Goal: Task Accomplishment & Management: Use online tool/utility

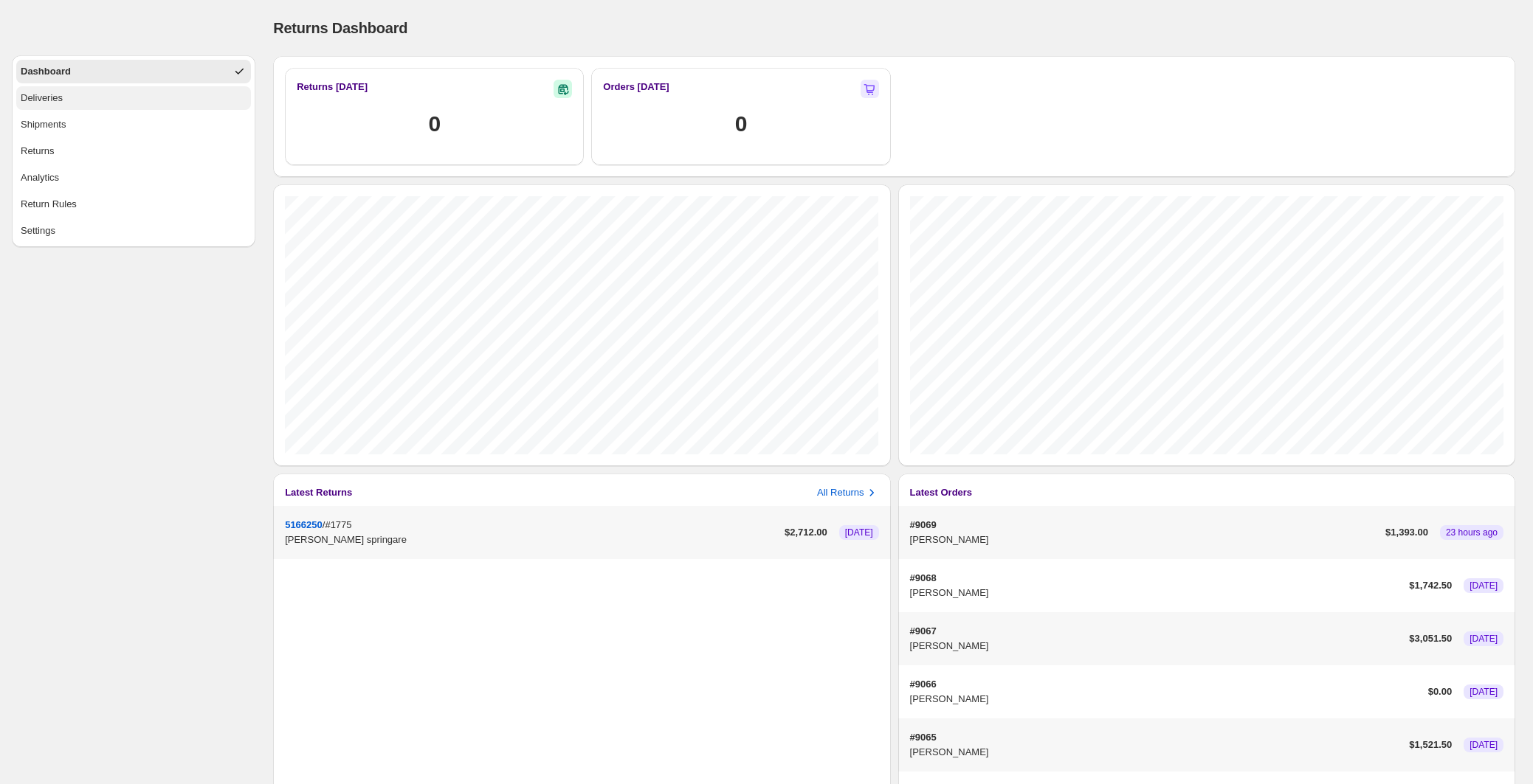
click at [38, 99] on div "Deliveries" at bounding box center [42, 99] width 42 height 15
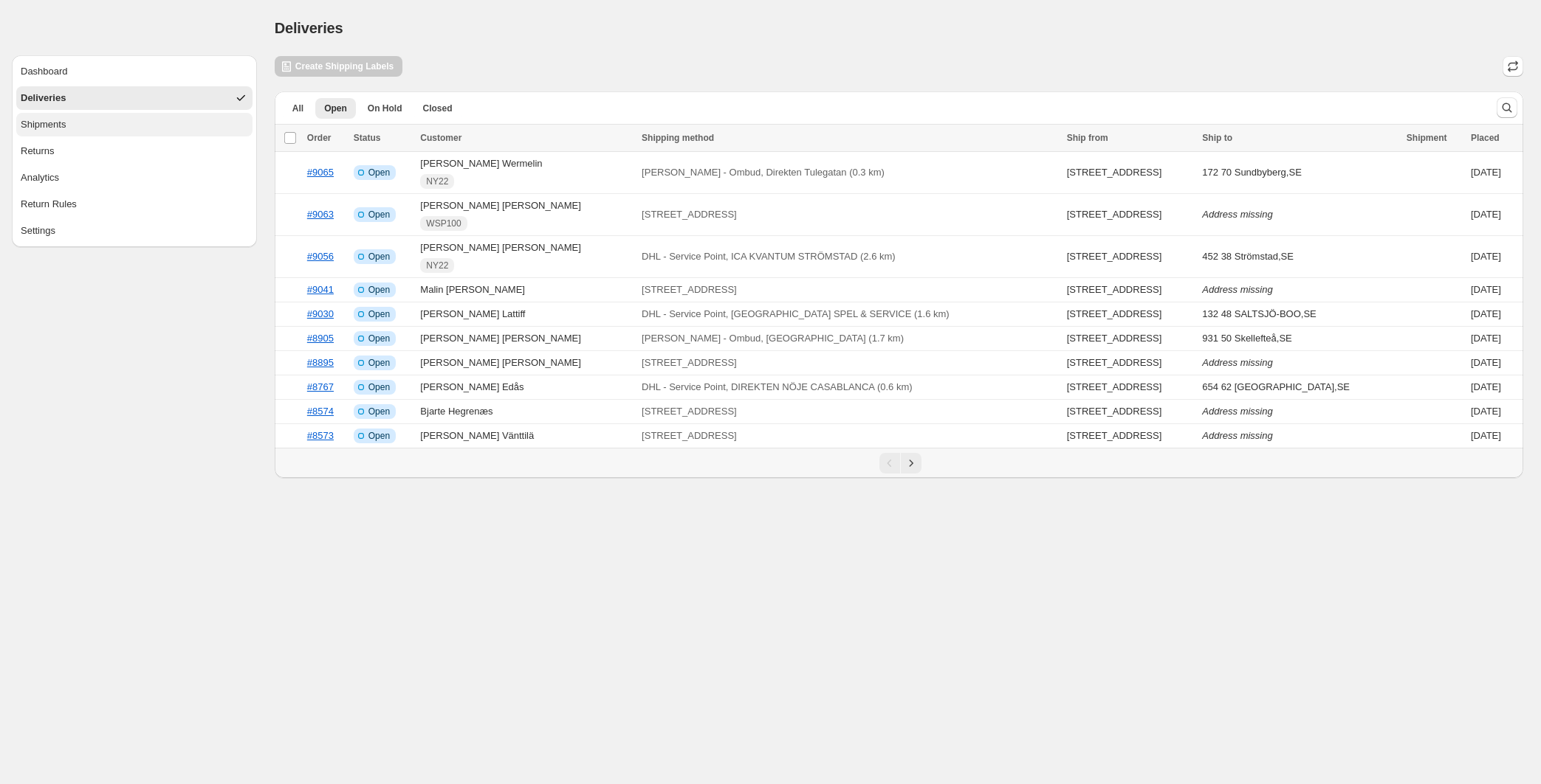
click at [38, 127] on div "Shipments" at bounding box center [43, 125] width 45 height 15
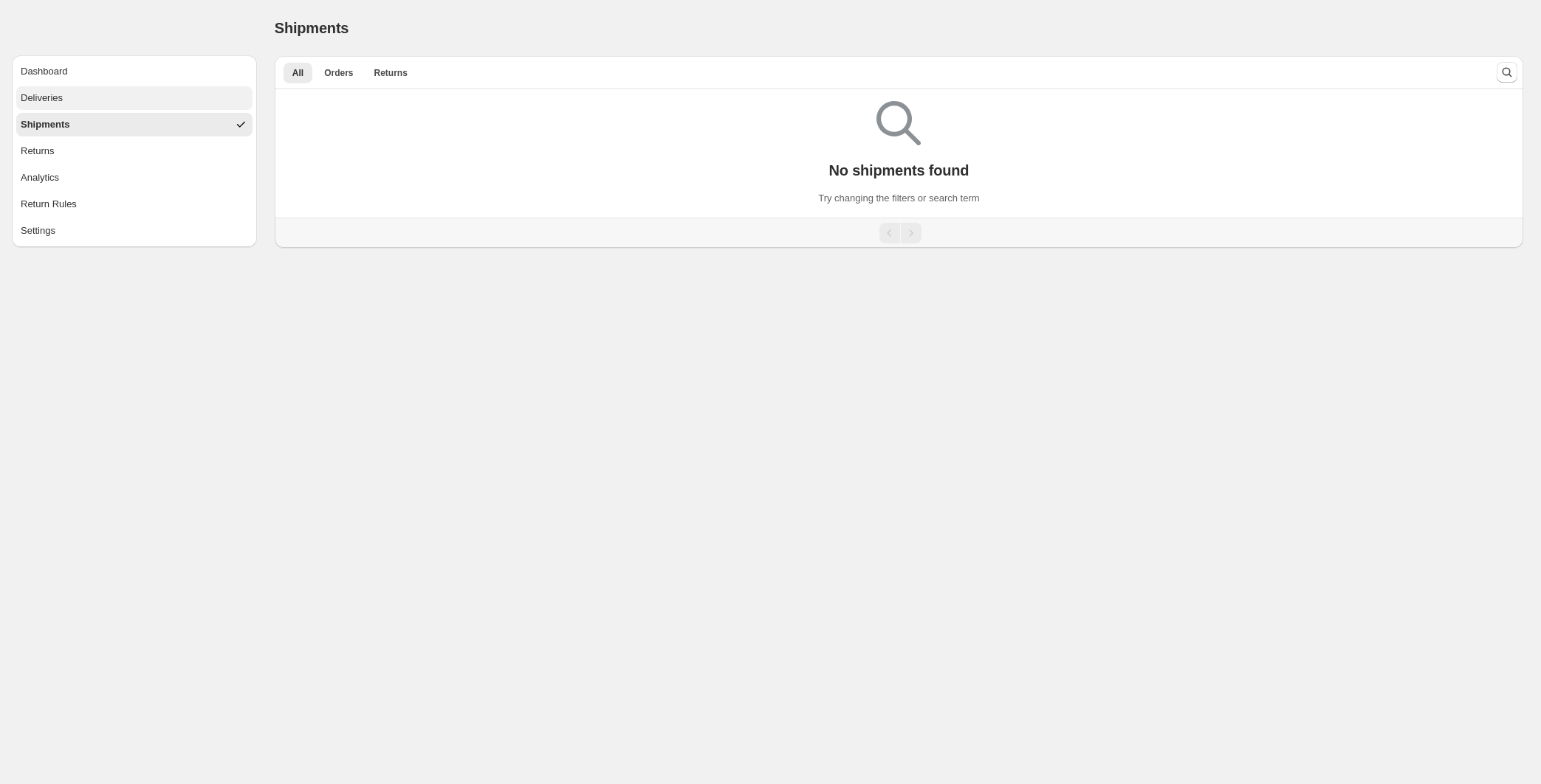
click at [49, 100] on div "Deliveries" at bounding box center [42, 99] width 42 height 15
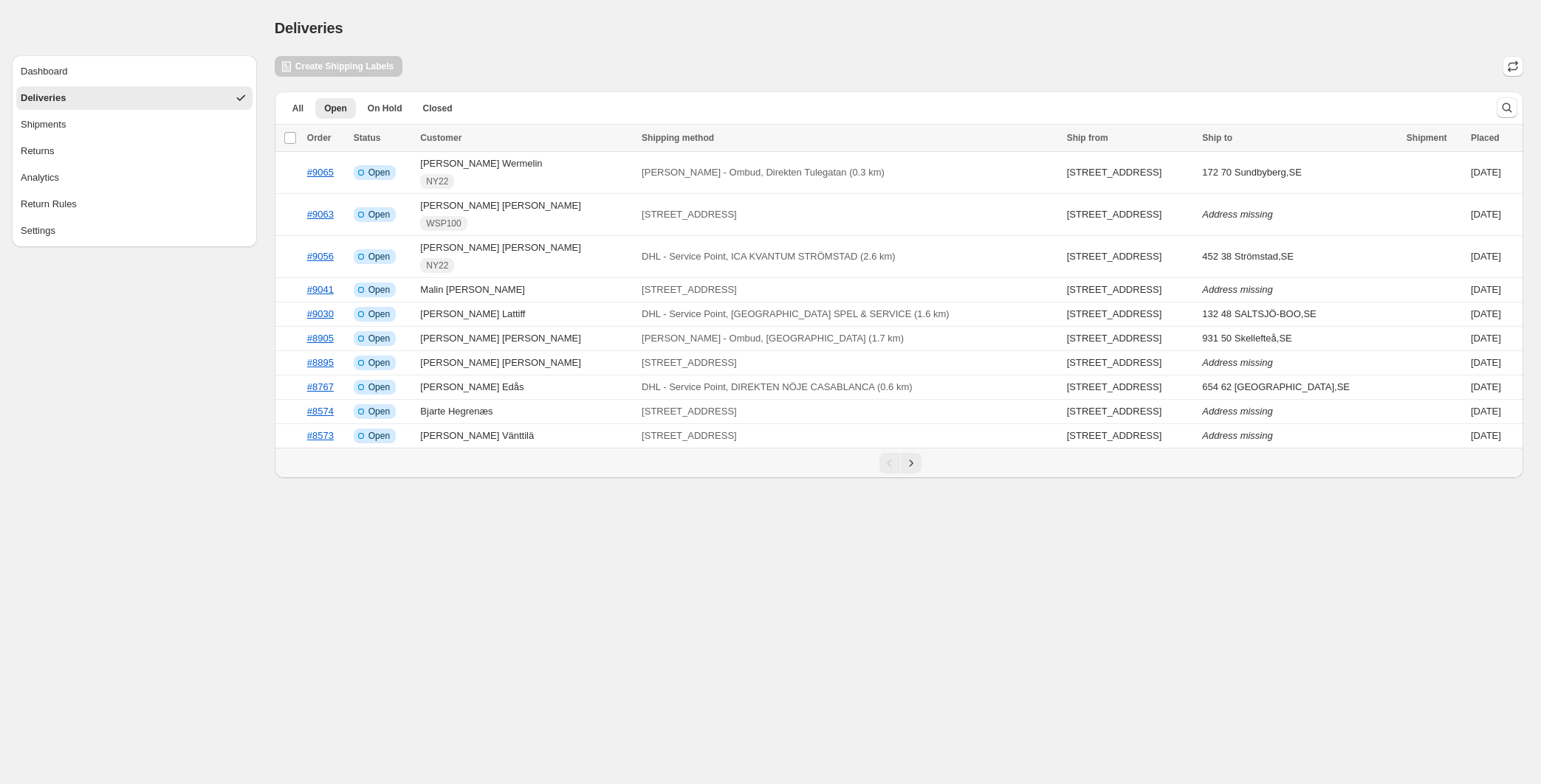
click at [387, 64] on div "Create Shipping Labels" at bounding box center [338, 67] width 127 height 21
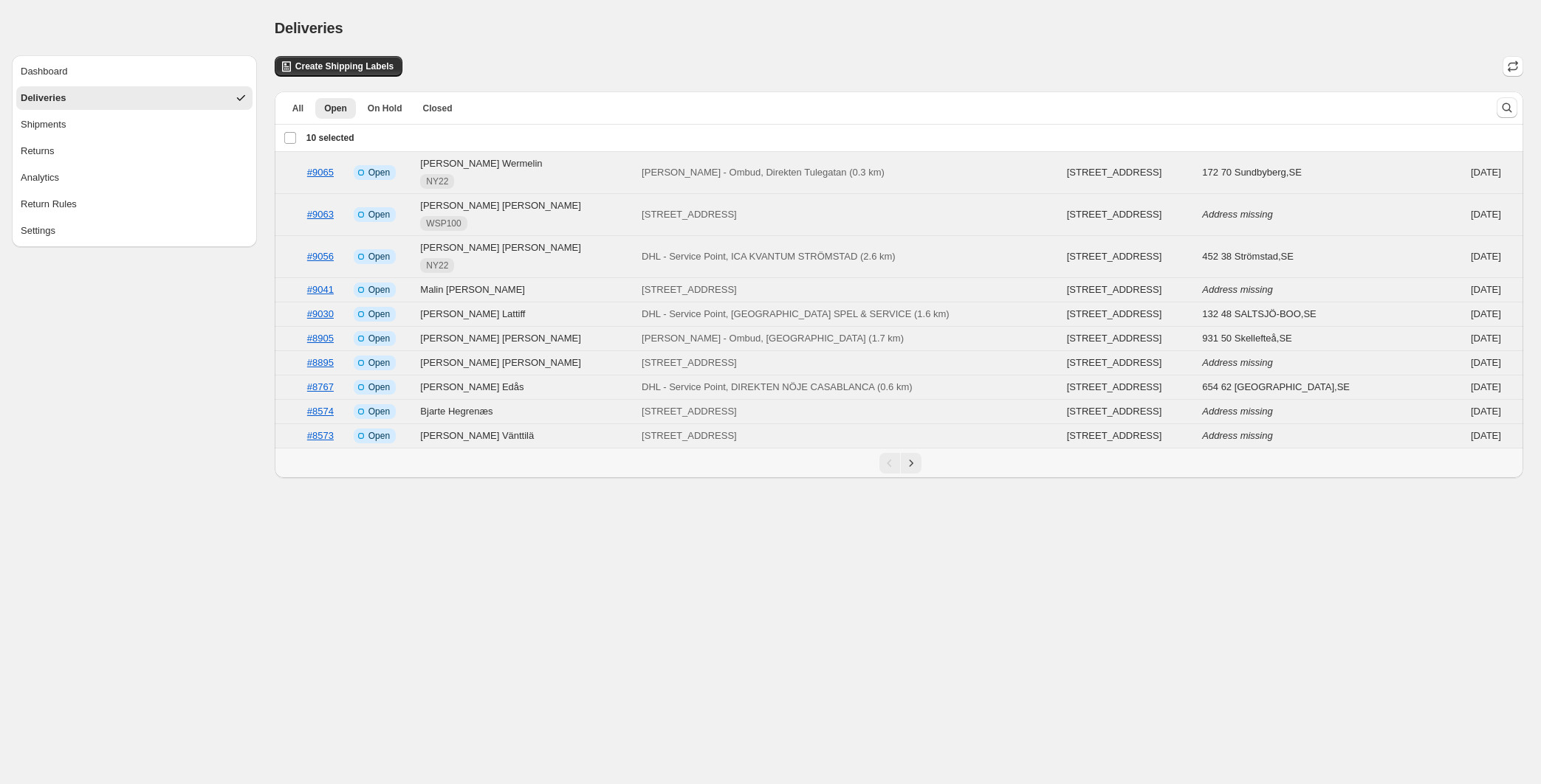
click at [288, 137] on div "Deselect all 10 orders 10 selected" at bounding box center [319, 138] width 71 height 13
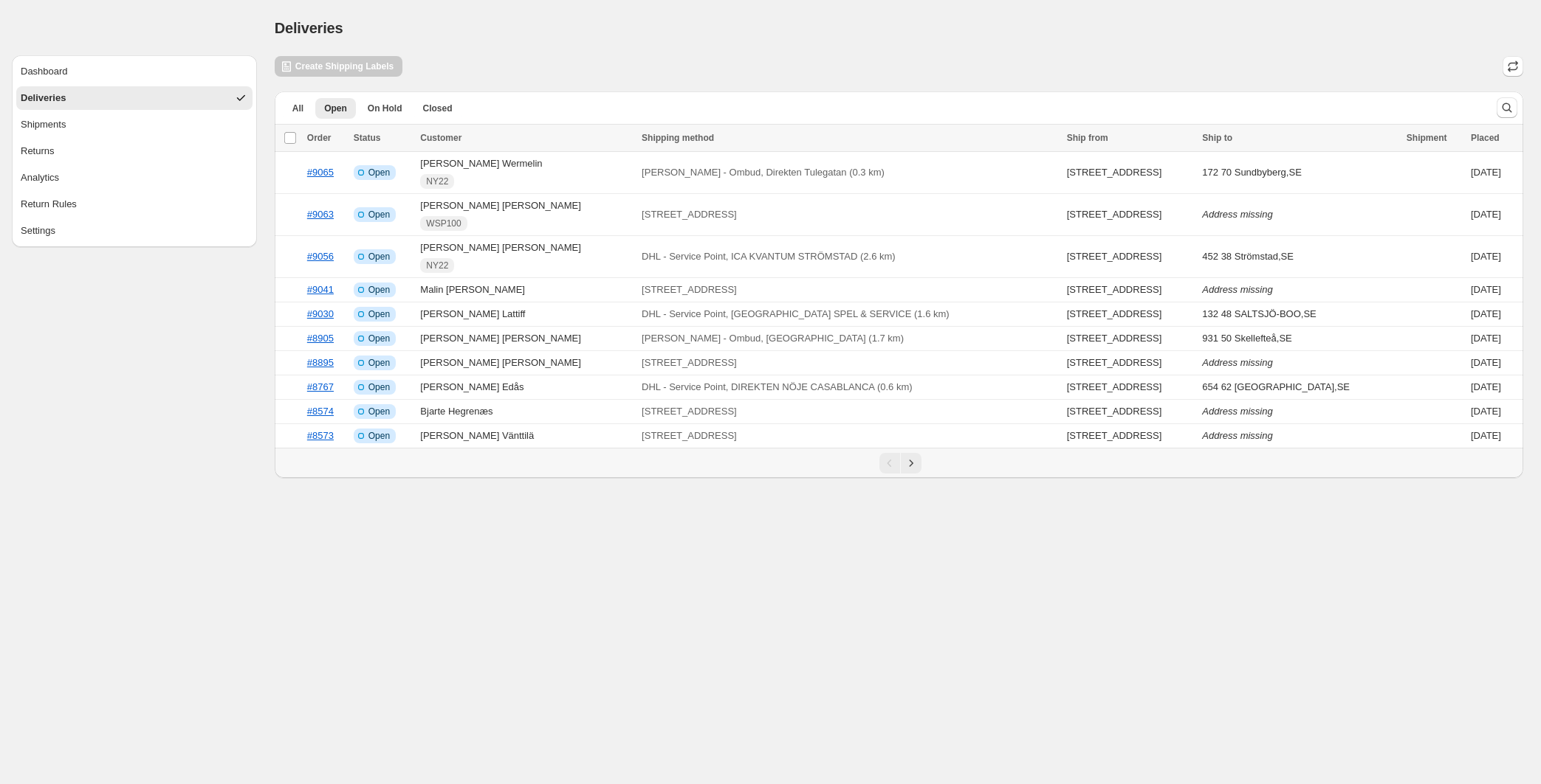
click at [542, 25] on div "Deliveries" at bounding box center [899, 28] width 1248 height 21
click at [434, 110] on span "Closed" at bounding box center [438, 109] width 30 height 12
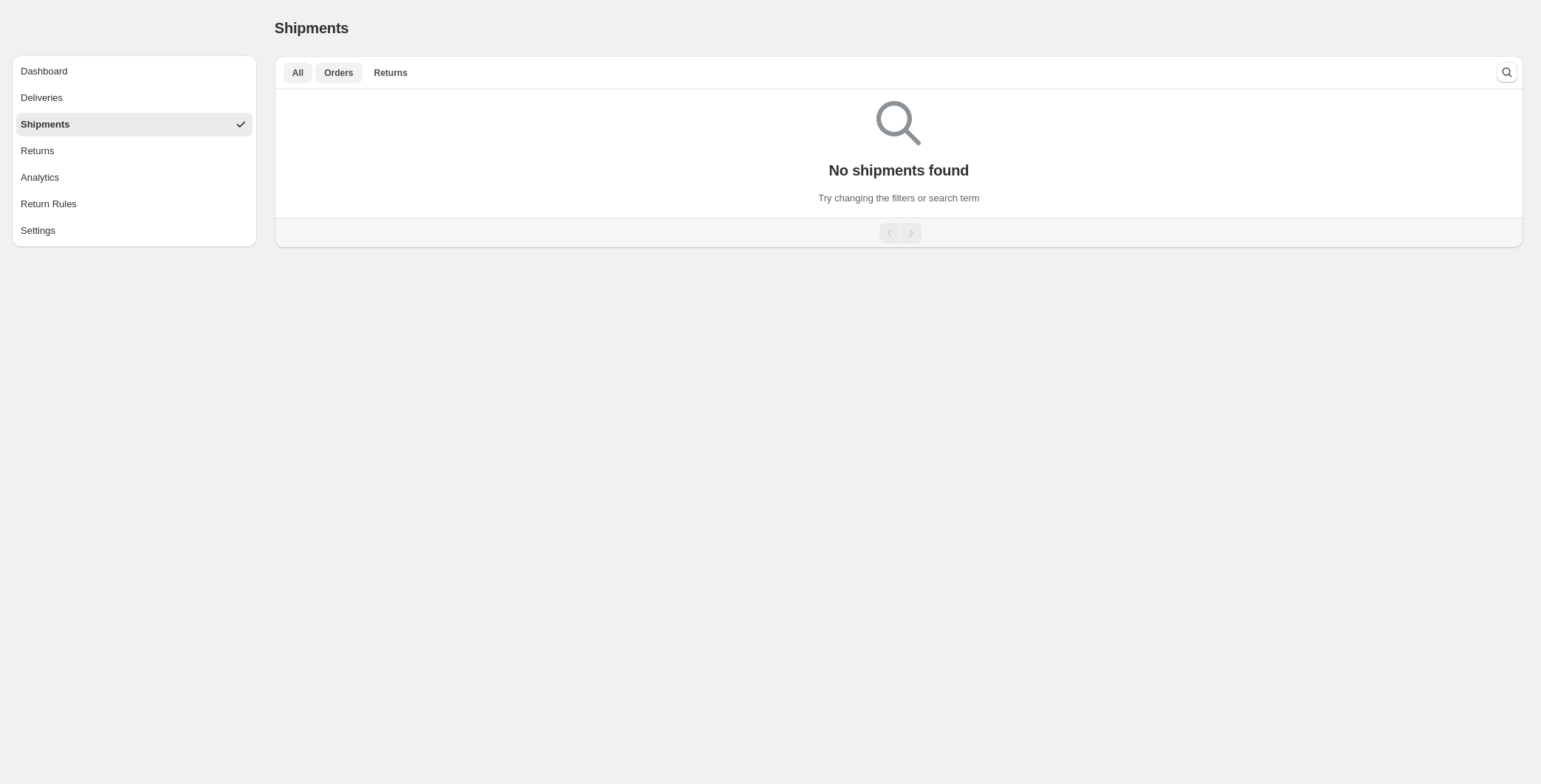
click at [332, 76] on span "Orders" at bounding box center [338, 73] width 29 height 12
click at [400, 70] on span "Returns" at bounding box center [391, 73] width 33 height 12
click at [298, 68] on span "All" at bounding box center [298, 73] width 11 height 12
click at [92, 104] on button "Deliveries" at bounding box center [134, 98] width 236 height 24
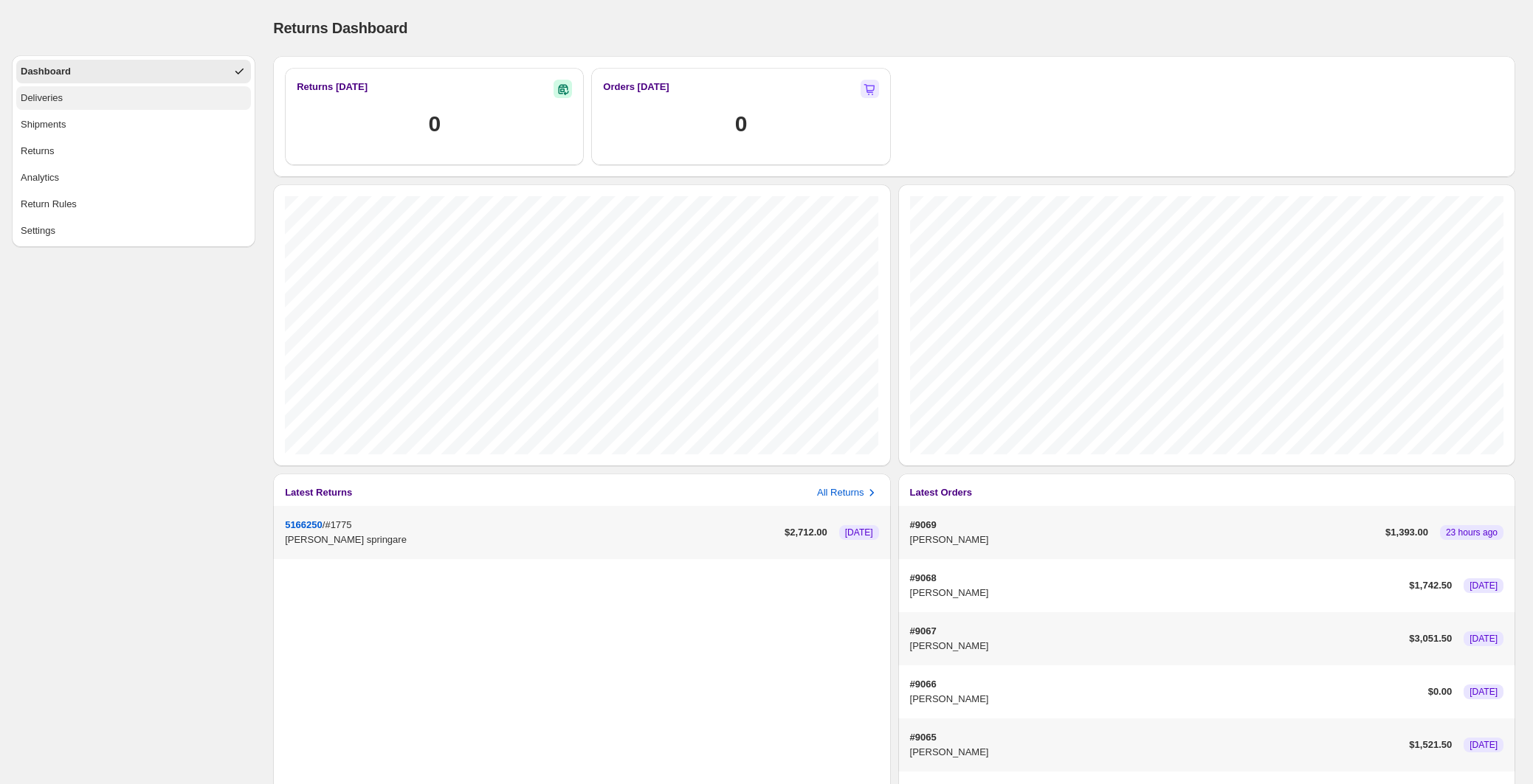
click at [71, 95] on button "Deliveries" at bounding box center [133, 98] width 234 height 24
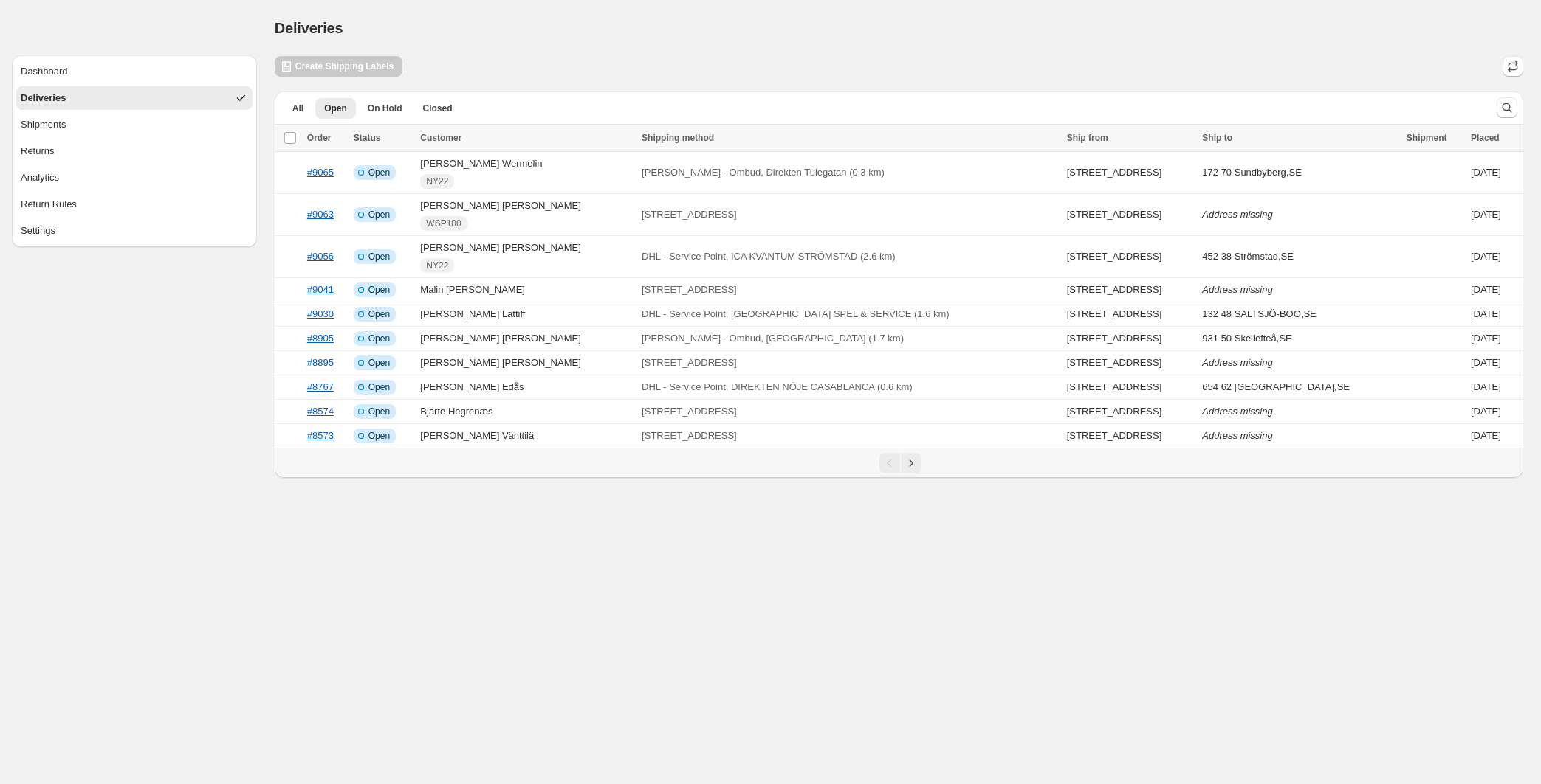
click at [957, 30] on div "Deliveries" at bounding box center [899, 28] width 1248 height 21
